Goal: Transaction & Acquisition: Purchase product/service

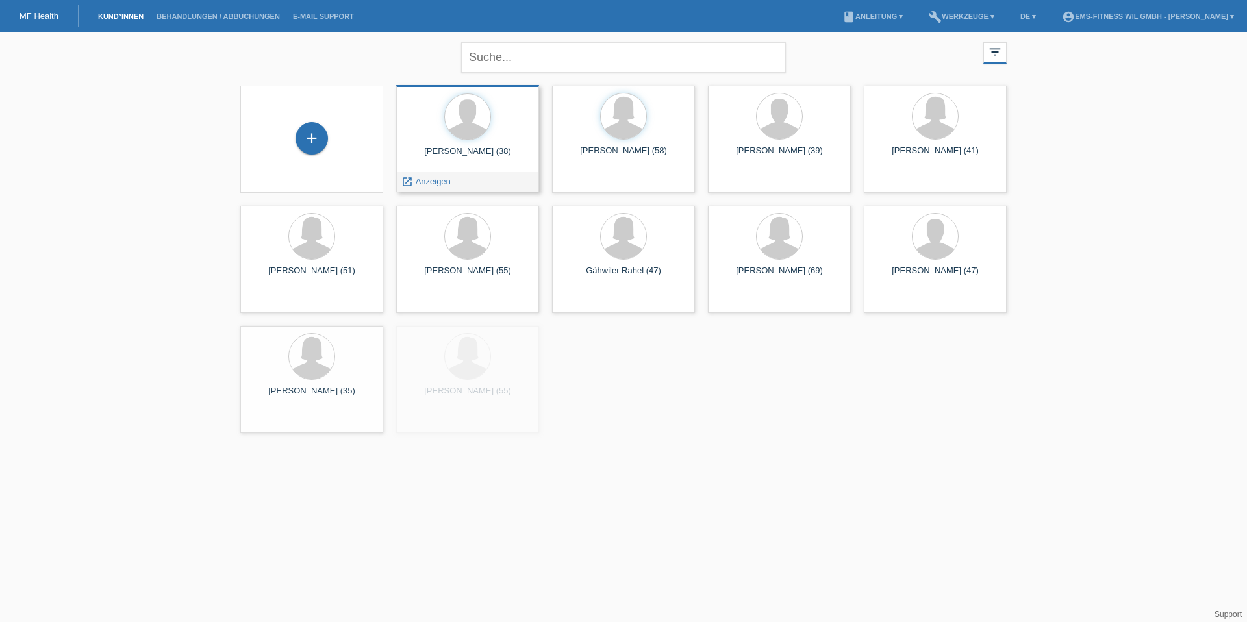
click at [440, 140] on div at bounding box center [468, 118] width 122 height 49
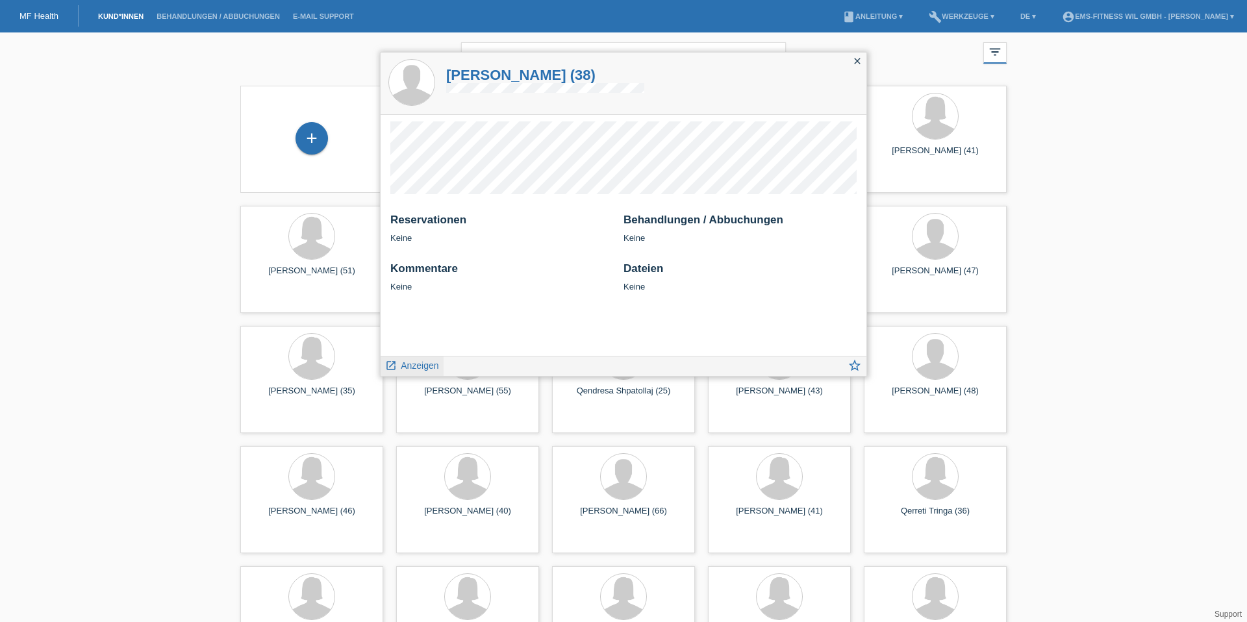
click at [420, 370] on span "Anzeigen" at bounding box center [420, 365] width 38 height 10
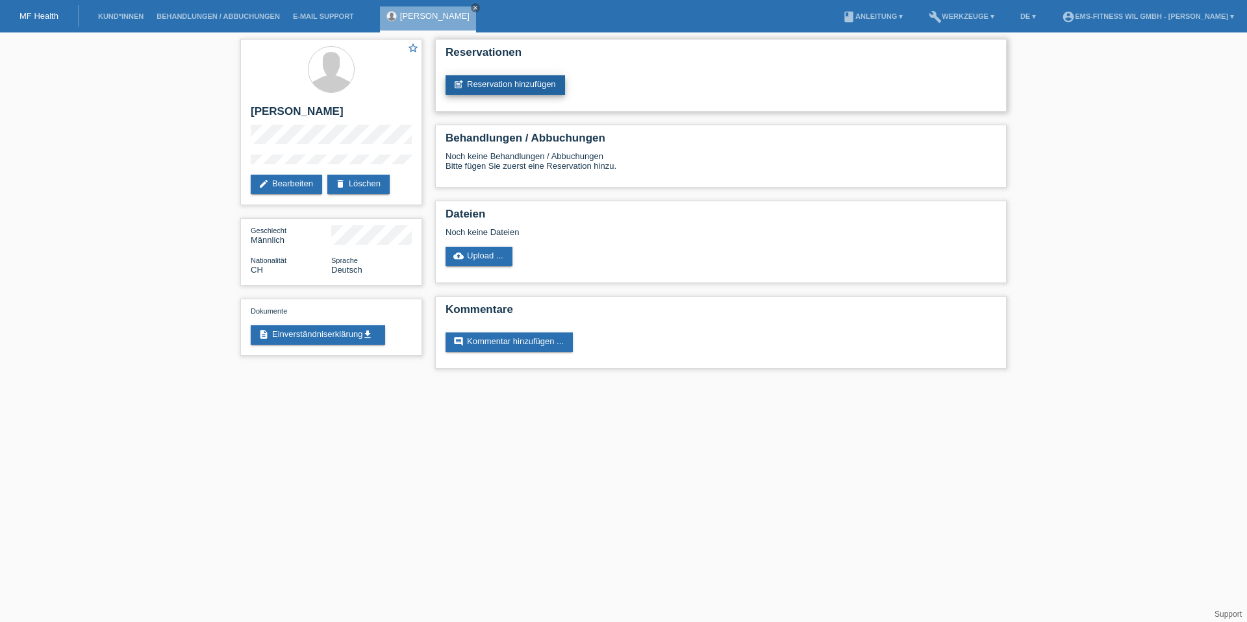
click at [528, 89] on link "post_add Reservation hinzufügen" at bounding box center [506, 84] width 120 height 19
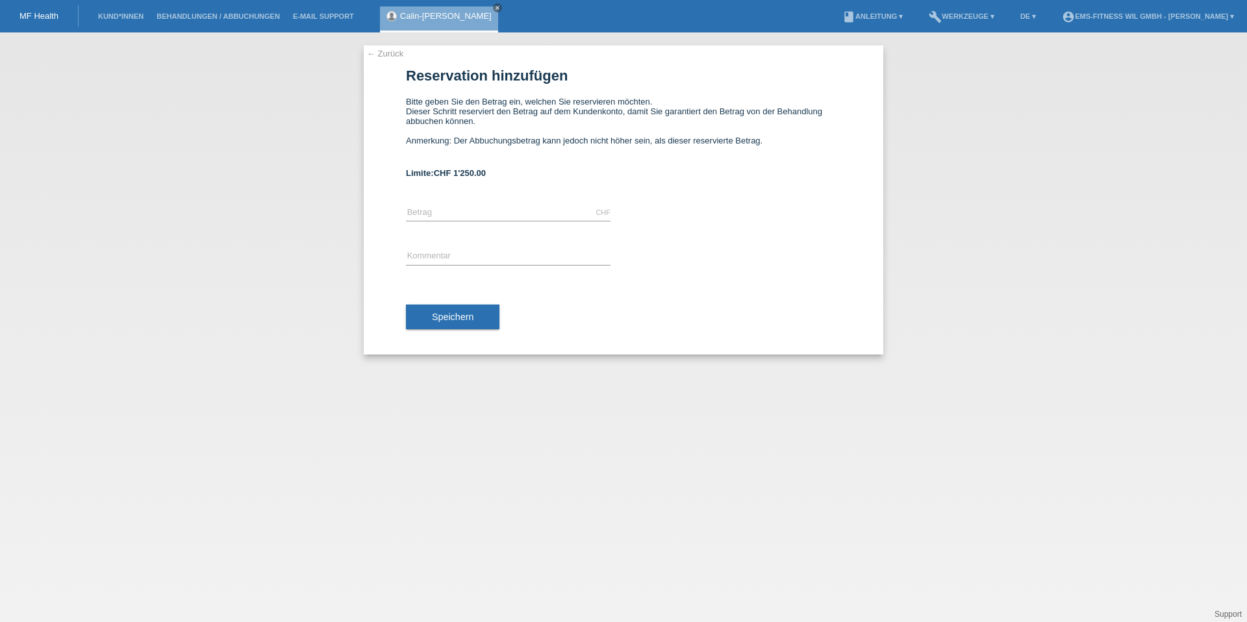
click at [485, 84] on form "Reservation hinzufügen Bitte geben Sie den Betrag ein, welchen Sie reservieren …" at bounding box center [623, 211] width 435 height 286
click at [468, 220] on input "text" at bounding box center [508, 213] width 205 height 16
type input "1250.00"
click at [436, 268] on div "error Kommentar" at bounding box center [508, 257] width 205 height 44
click at [430, 261] on input "text" at bounding box center [508, 257] width 205 height 16
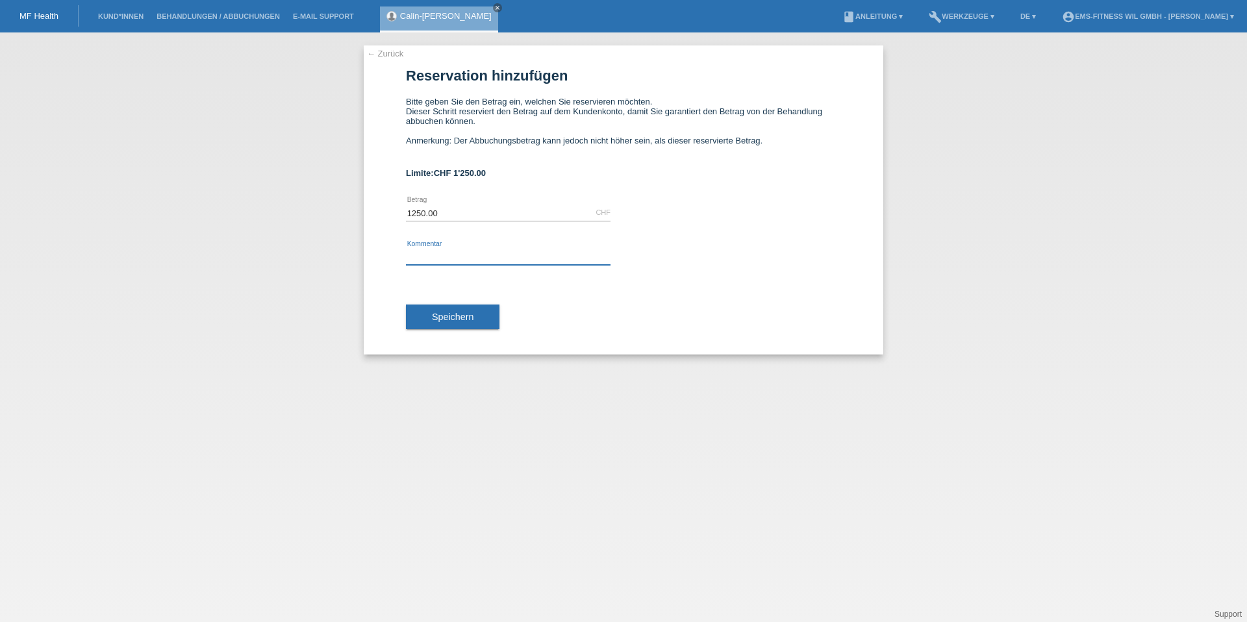
type input "EMS 6 Monats Abo"
click at [465, 319] on span "Speichern" at bounding box center [453, 317] width 42 height 10
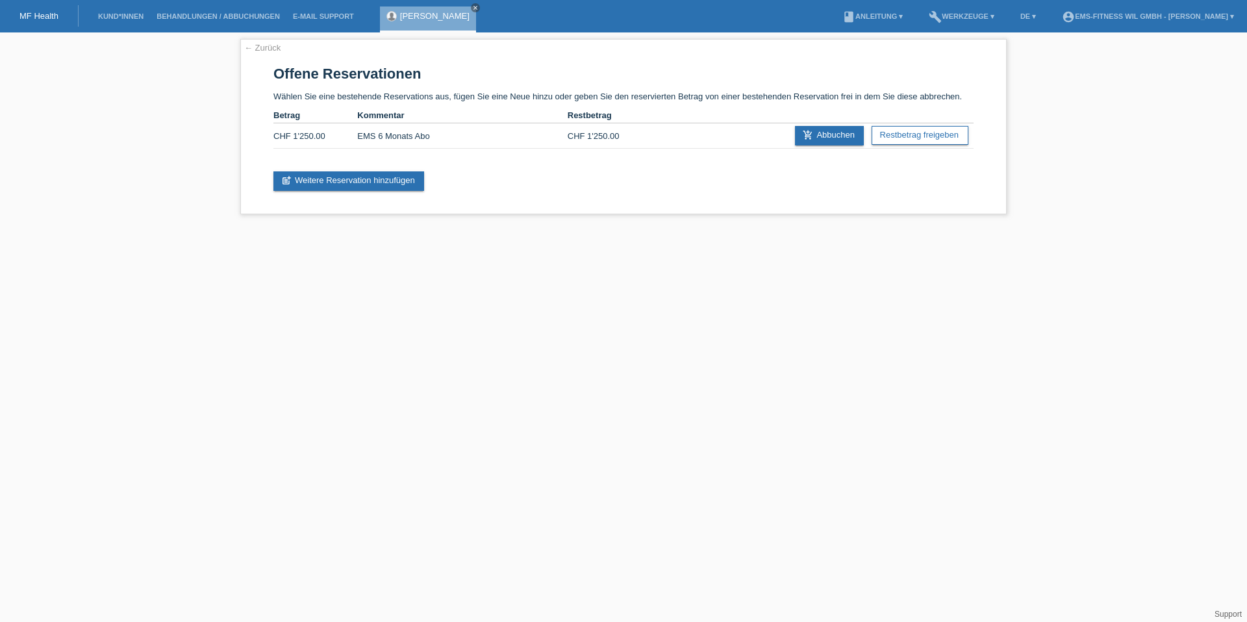
click at [831, 144] on link "add_shopping_cart Abbuchen" at bounding box center [829, 135] width 69 height 19
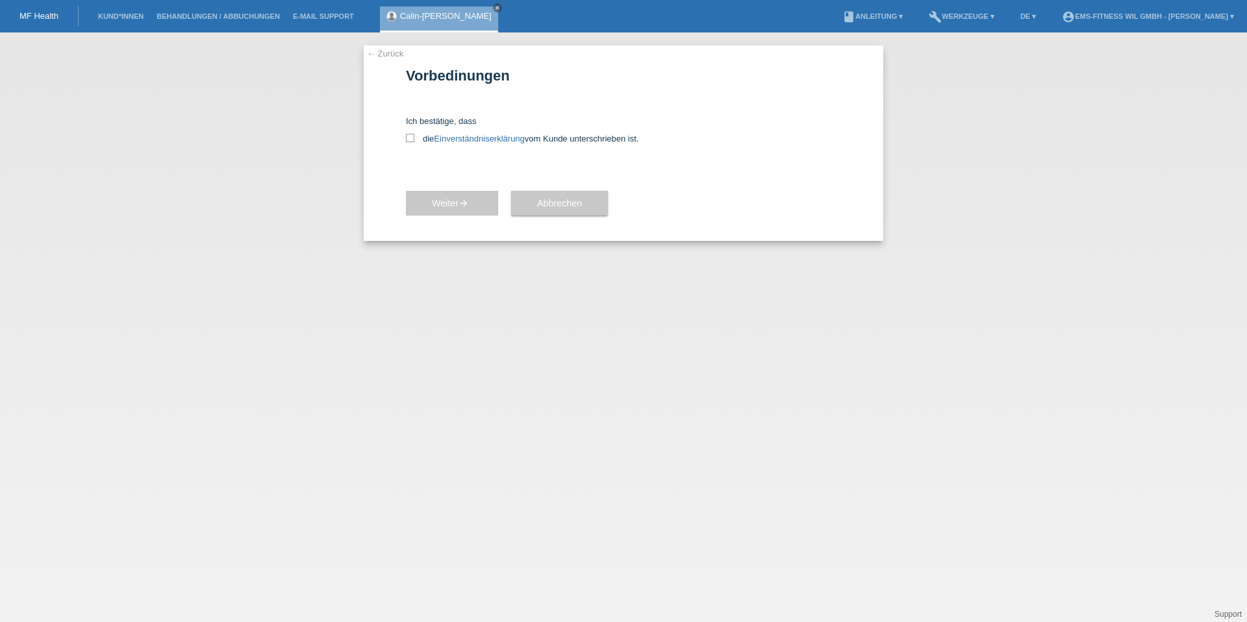
click at [410, 144] on div "Ich bestätige, dass die Einverständniserklärung vom Kunde unterschrieben ist." at bounding box center [623, 127] width 435 height 75
click at [409, 139] on icon at bounding box center [410, 138] width 8 height 8
click at [409, 139] on input "die Einverständniserklärung vom Kunde unterschrieben ist." at bounding box center [410, 138] width 8 height 8
checkbox input "true"
click at [441, 198] on span "Weiter arrow_forward" at bounding box center [452, 203] width 40 height 10
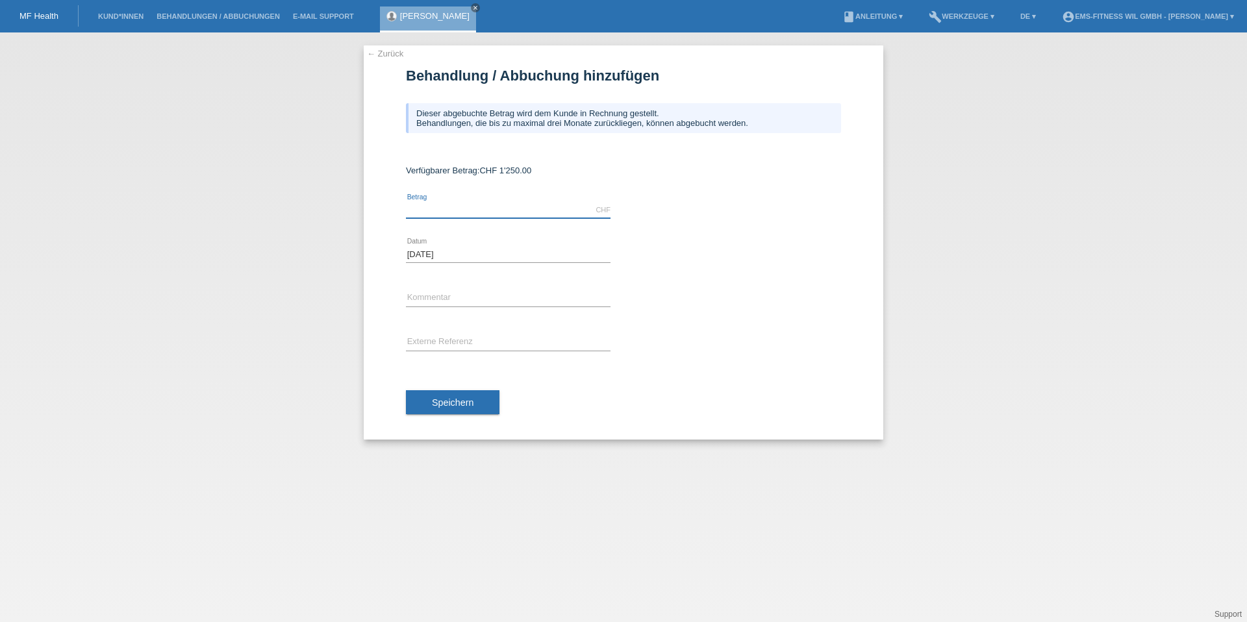
click at [453, 208] on input "text" at bounding box center [508, 210] width 205 height 16
type input "1250.00"
click at [483, 290] on input "text" at bounding box center [508, 298] width 205 height 16
type input "EMS 6 Monats Abo"
click at [446, 420] on div "Speichern" at bounding box center [623, 402] width 435 height 75
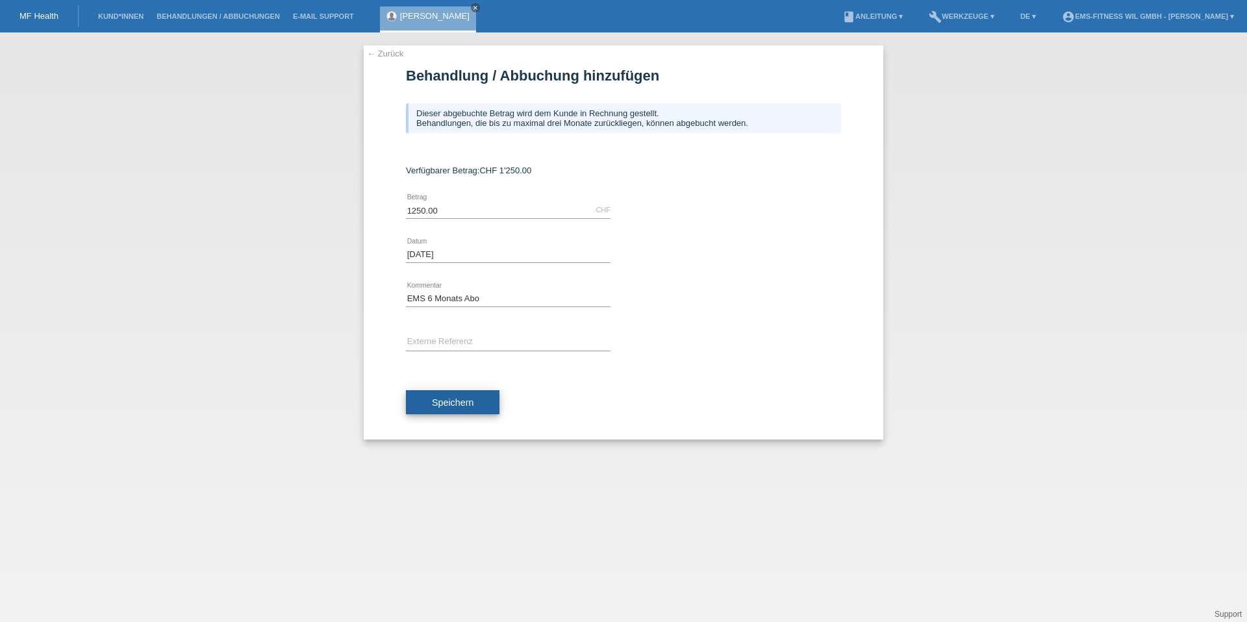
click at [445, 409] on button "Speichern" at bounding box center [453, 402] width 94 height 25
